Goal: Information Seeking & Learning: Understand process/instructions

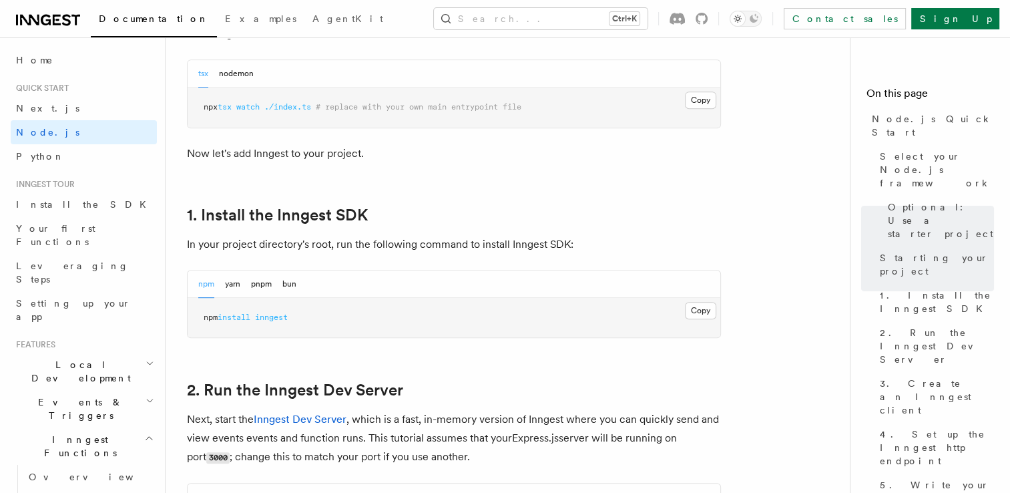
scroll to position [716, 0]
click at [681, 206] on h2 "1. Install the Inngest SDK" at bounding box center [454, 215] width 534 height 19
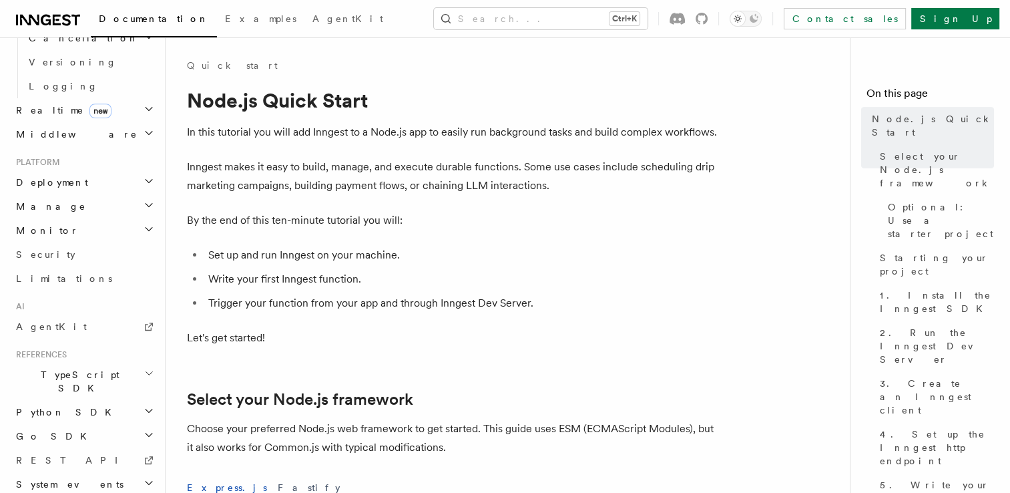
scroll to position [0, 0]
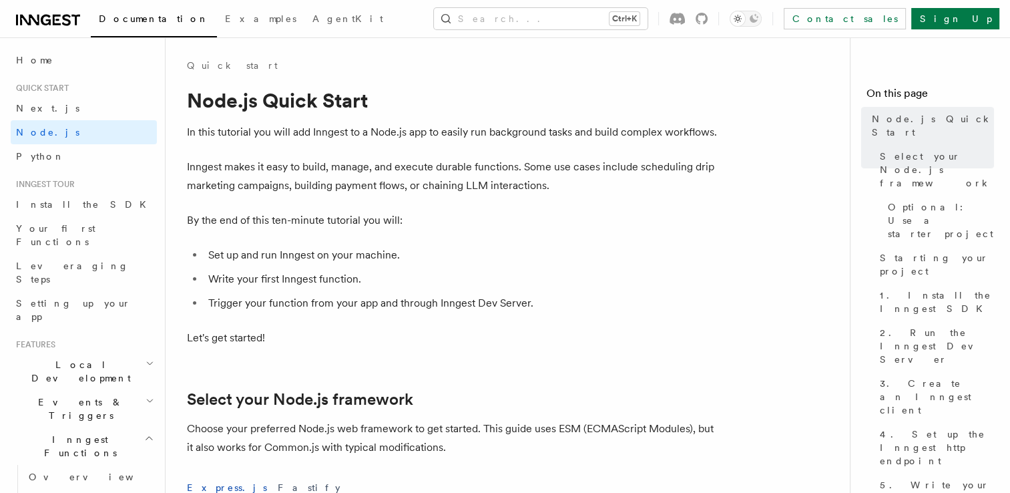
click at [83, 390] on h2 "Events & Triggers" at bounding box center [84, 408] width 146 height 37
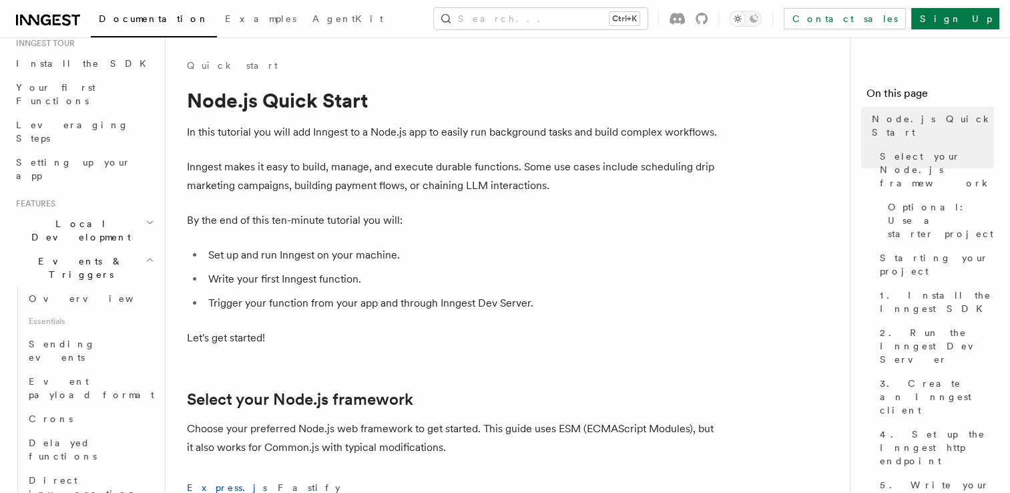
click at [45, 249] on h2 "Events & Triggers" at bounding box center [84, 267] width 146 height 37
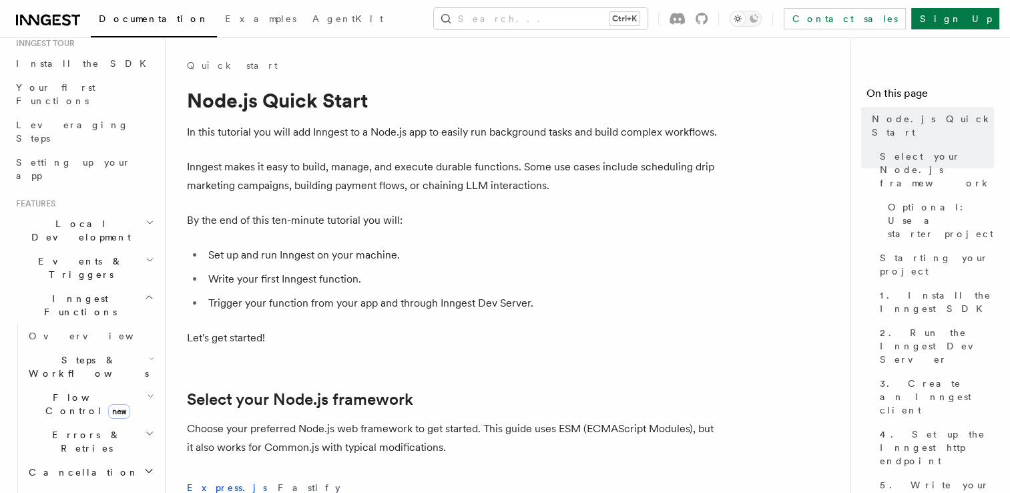
click at [45, 249] on h2 "Events & Triggers" at bounding box center [84, 267] width 146 height 37
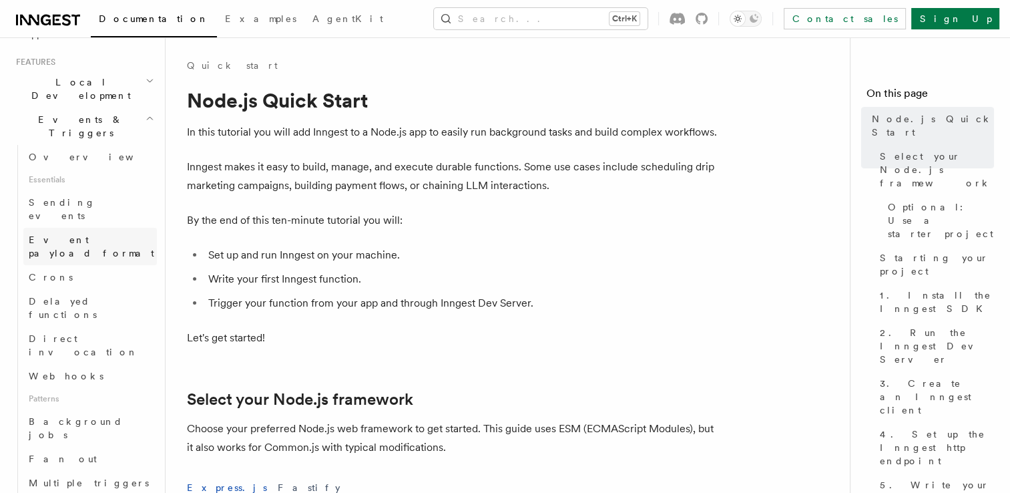
scroll to position [278, 0]
click at [60, 375] on span "Webhooks" at bounding box center [66, 380] width 75 height 11
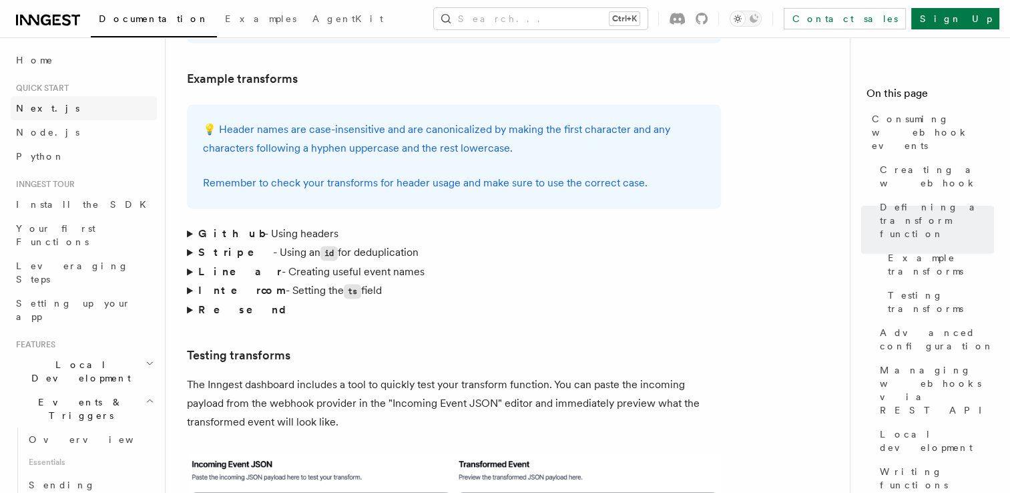
click at [37, 118] on link "Next.js" at bounding box center [84, 108] width 146 height 24
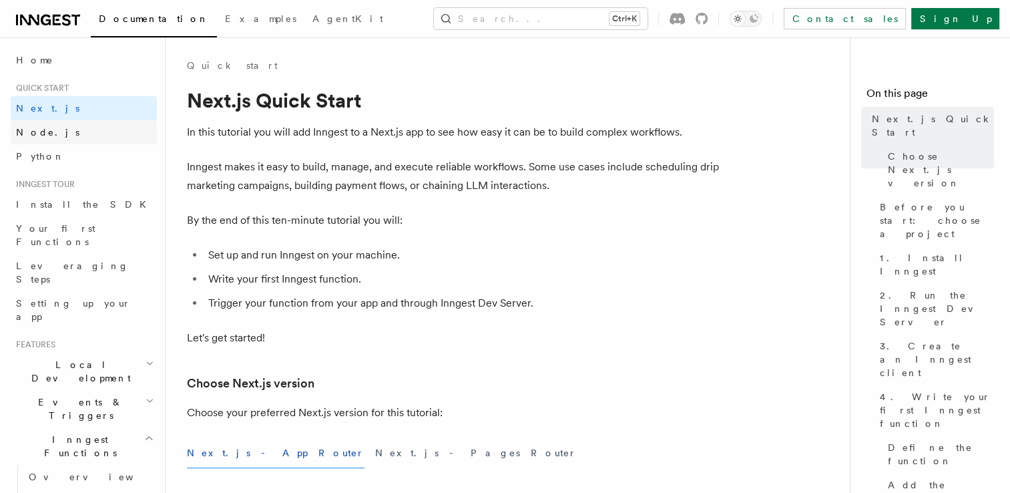
click at [39, 130] on span "Node.js" at bounding box center [47, 132] width 63 height 11
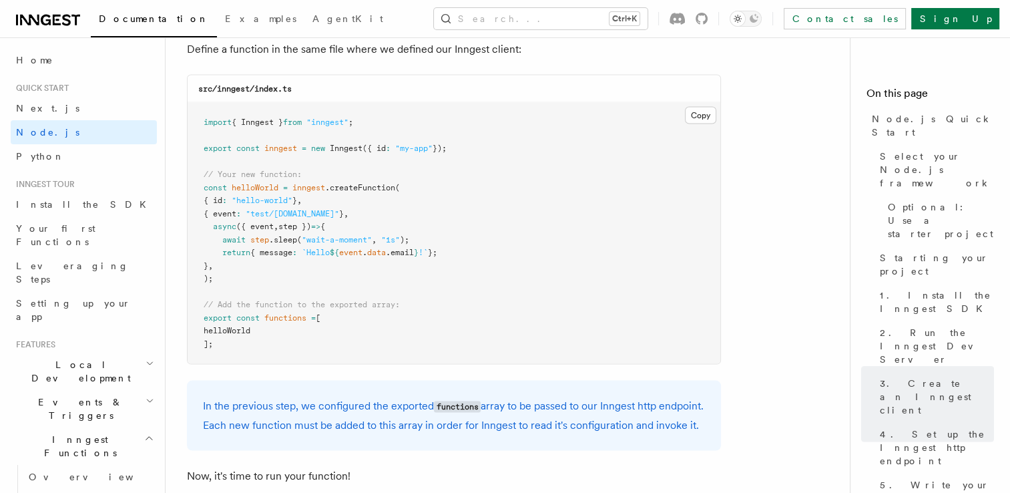
scroll to position [2660, 0]
